Goal: Task Accomplishment & Management: Manage account settings

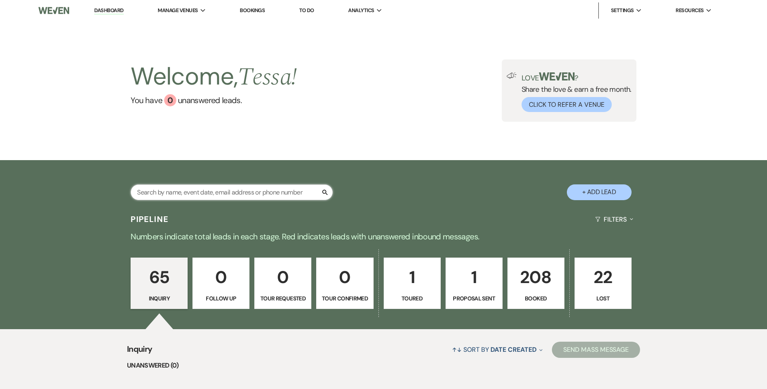
click at [273, 189] on input "text" at bounding box center [232, 192] width 202 height 16
click at [543, 288] on p "208" at bounding box center [536, 277] width 47 height 27
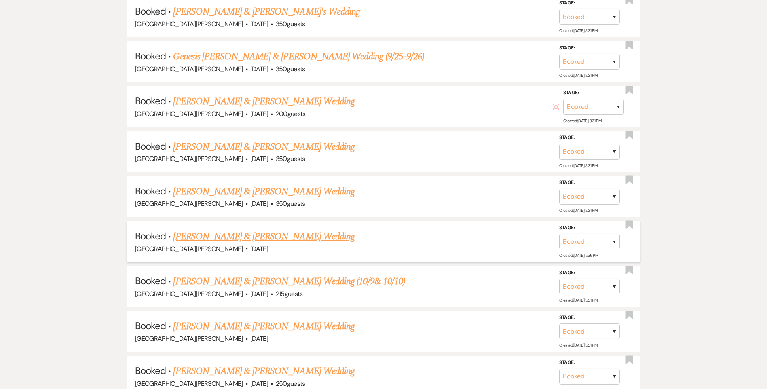
scroll to position [9483, 0]
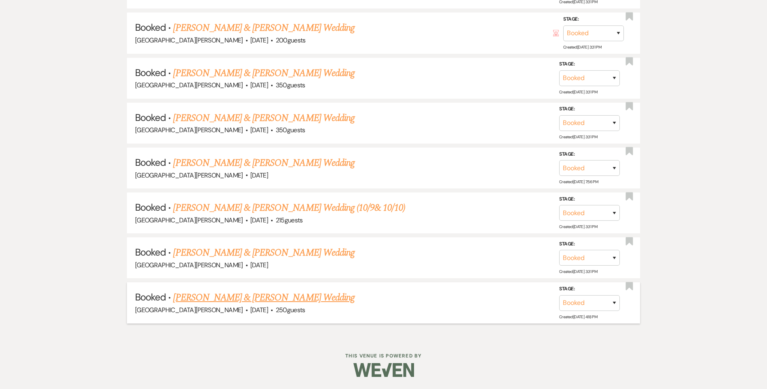
click at [304, 294] on link "[PERSON_NAME] & [PERSON_NAME] Wedding" at bounding box center [263, 297] width 181 height 15
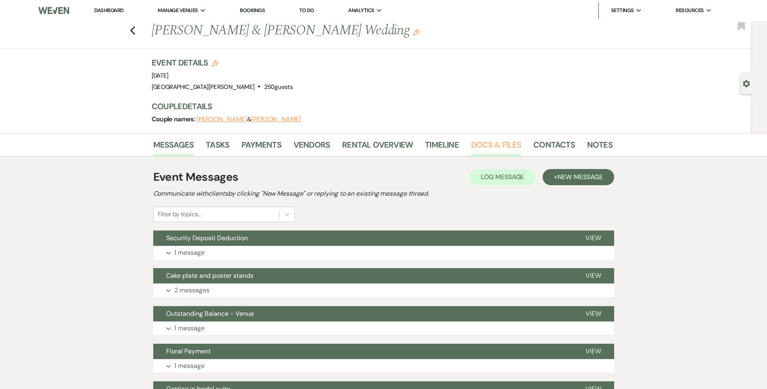
click at [507, 147] on link "Docs & Files" at bounding box center [496, 147] width 50 height 18
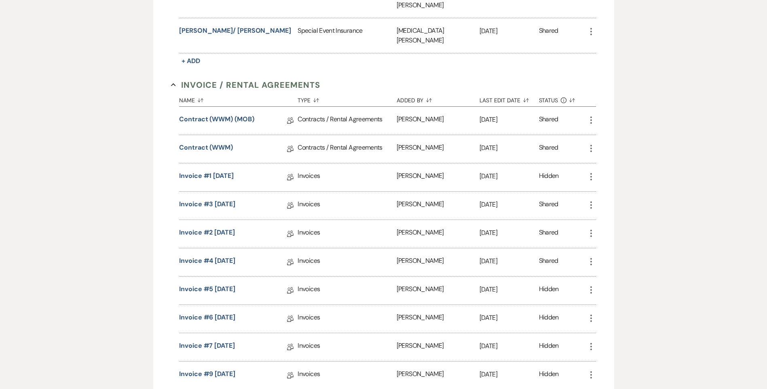
scroll to position [283, 0]
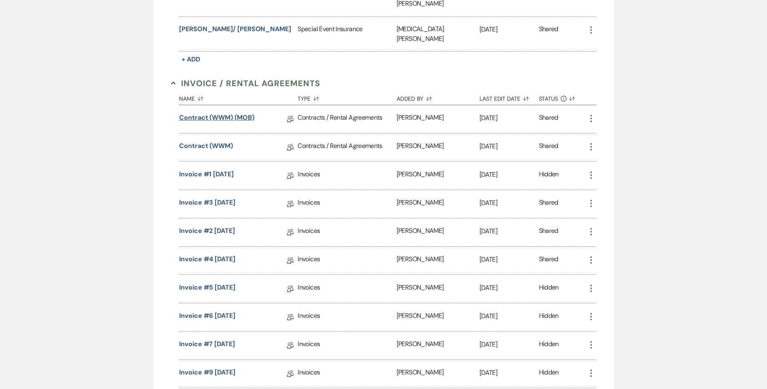
click at [227, 113] on link "Contract (WWM) (MOB)" at bounding box center [216, 119] width 75 height 13
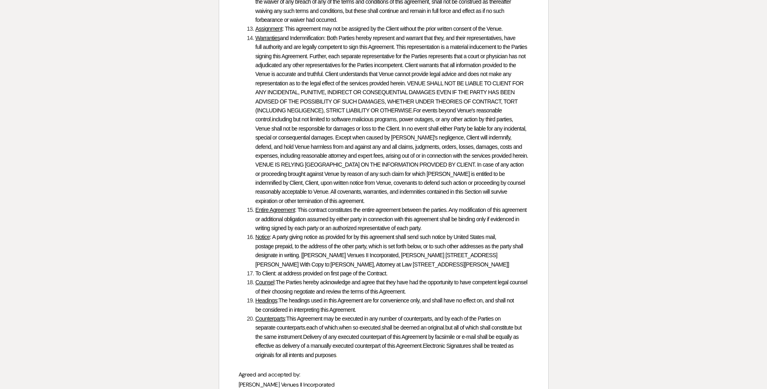
scroll to position [3274, 0]
